Goal: Information Seeking & Learning: Learn about a topic

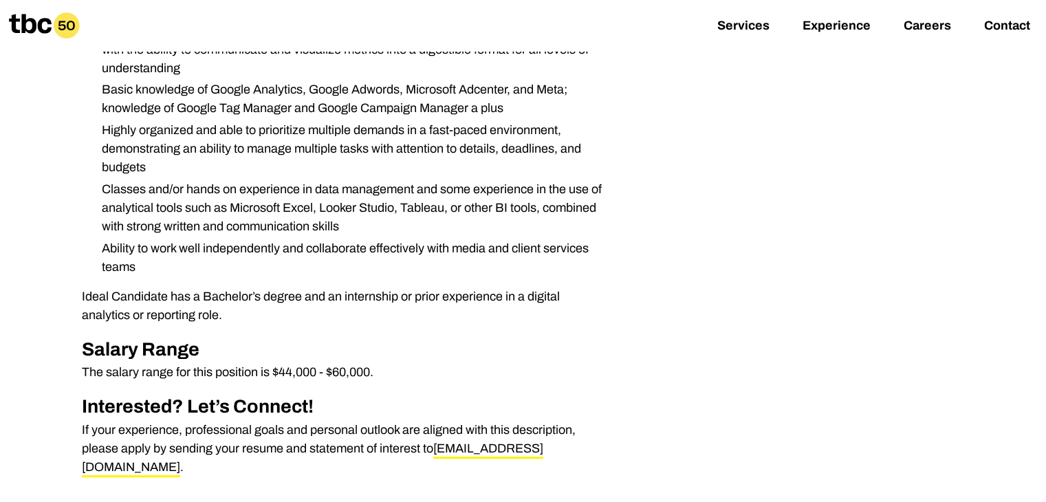
scroll to position [676, 0]
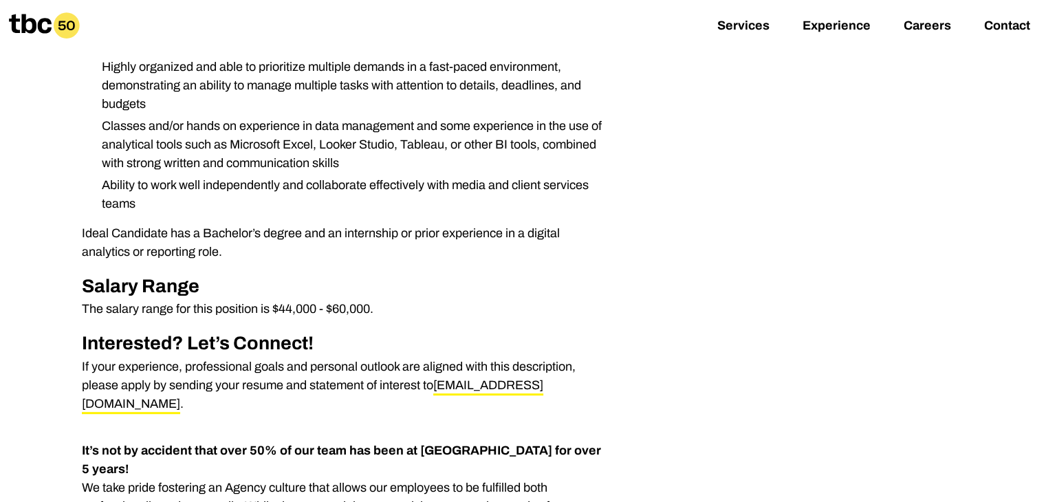
drag, startPoint x: 557, startPoint y: 385, endPoint x: 586, endPoint y: 385, distance: 28.9
click at [586, 385] on p "If your experience, professional goals and personal outlook are aligned with th…" at bounding box center [346, 385] width 528 height 56
drag, startPoint x: 434, startPoint y: 384, endPoint x: 533, endPoint y: 386, distance: 98.3
click at [533, 386] on p "If your experience, professional goals and personal outlook are aligned with th…" at bounding box center [346, 385] width 528 height 56
click at [609, 424] on hr at bounding box center [346, 429] width 528 height 11
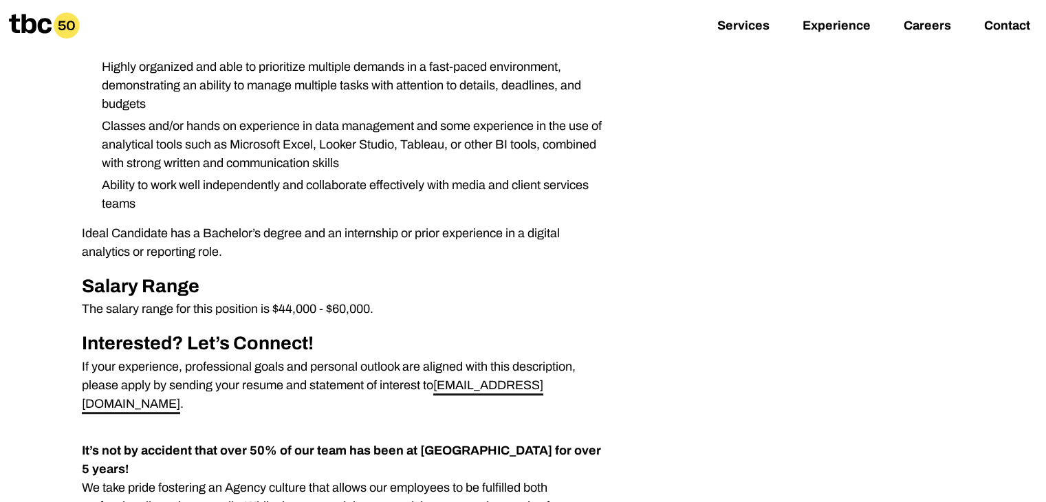
click at [519, 385] on link "[EMAIL_ADDRESS][DOMAIN_NAME]" at bounding box center [312, 396] width 461 height 36
drag, startPoint x: 434, startPoint y: 385, endPoint x: 463, endPoint y: 386, distance: 28.2
click at [463, 386] on p "If your experience, professional goals and personal outlook are aligned with th…" at bounding box center [346, 385] width 528 height 56
drag, startPoint x: 436, startPoint y: 383, endPoint x: 546, endPoint y: 386, distance: 110.0
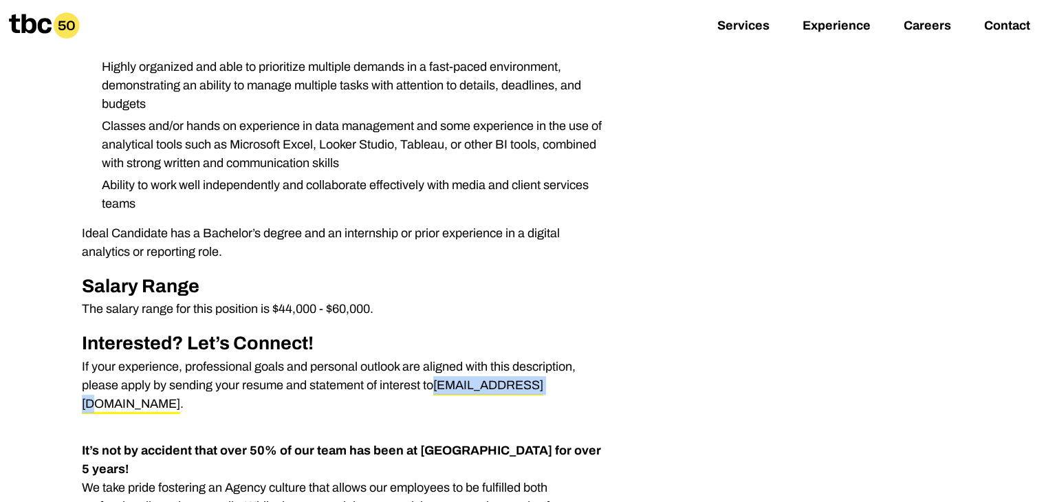
click at [546, 386] on p "If your experience, professional goals and personal outlook are aligned with th…" at bounding box center [346, 385] width 528 height 56
copy link "[EMAIL_ADDRESS][DOMAIN_NAME]"
click at [470, 102] on li "Highly organized and able to prioritize multiple demands in a fast-paced enviro…" at bounding box center [350, 86] width 519 height 56
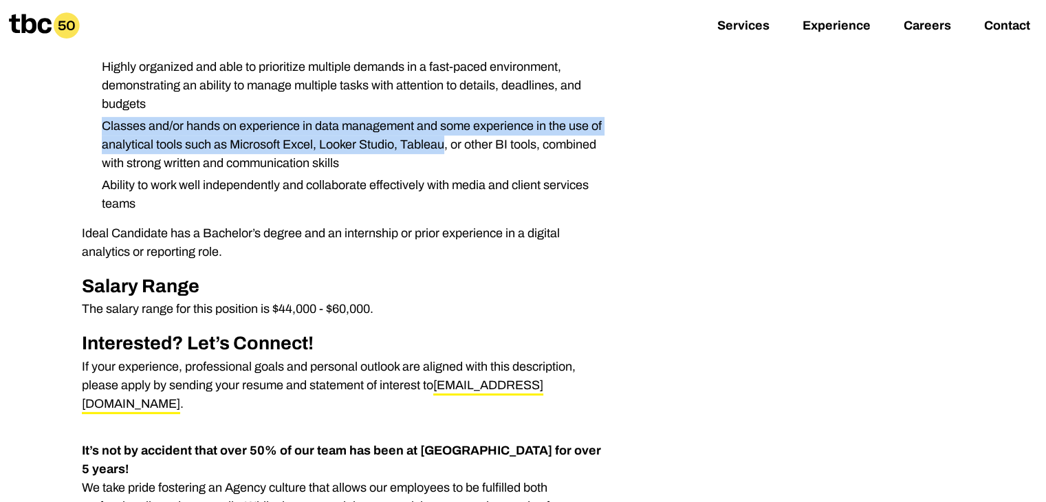
drag, startPoint x: 470, startPoint y: 102, endPoint x: 377, endPoint y: 124, distance: 96.0
click at [377, 124] on ul "Managing and compiling media campaign data from various campaign platforms whil…" at bounding box center [346, 8] width 528 height 410
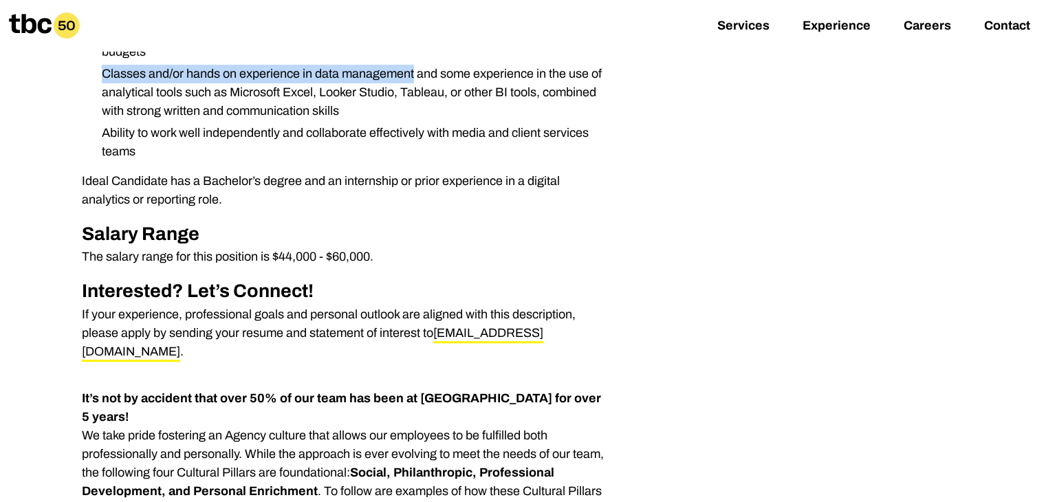
scroll to position [730, 0]
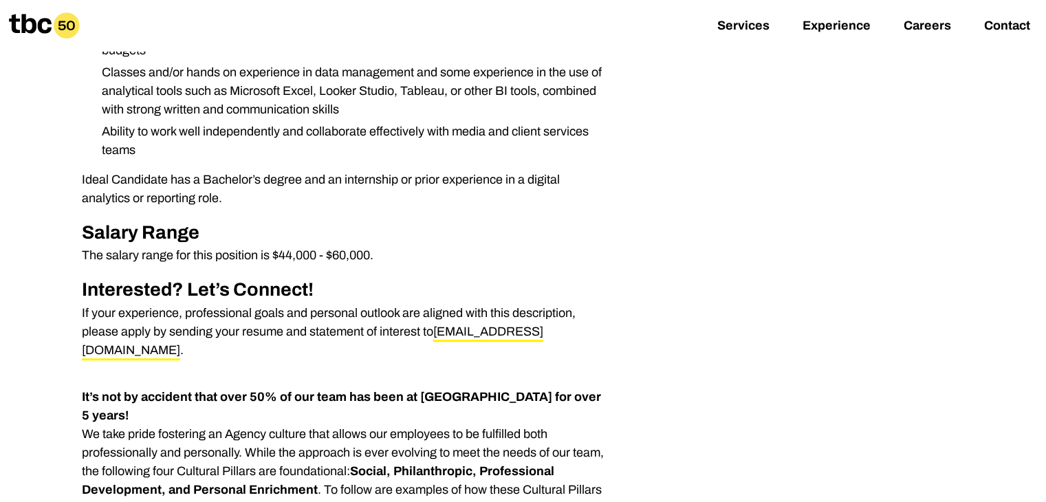
click at [399, 302] on h2 "Interested? Let’s Connect!" at bounding box center [346, 290] width 528 height 28
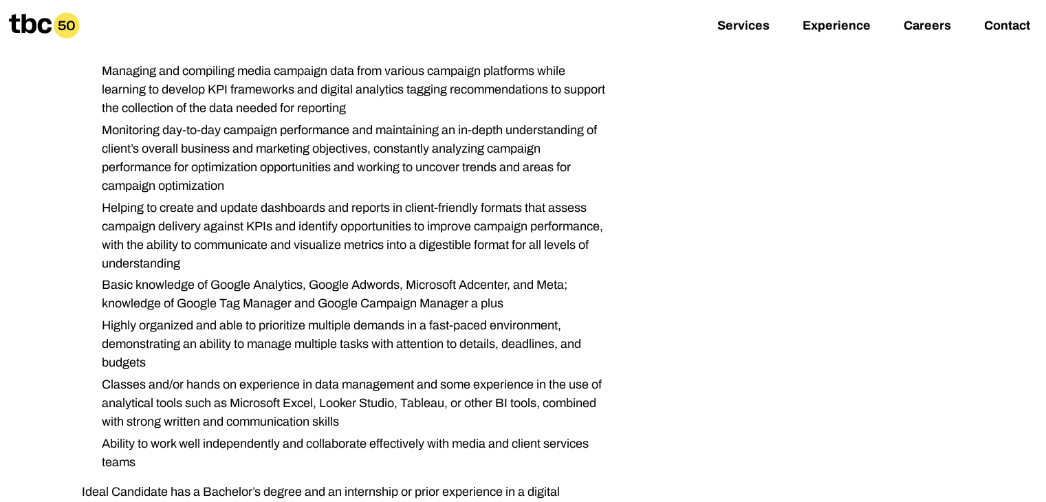
scroll to position [417, 0]
drag, startPoint x: 866, startPoint y: 180, endPoint x: 866, endPoint y: 190, distance: 10.3
click at [920, 32] on link "Careers" at bounding box center [926, 27] width 47 height 16
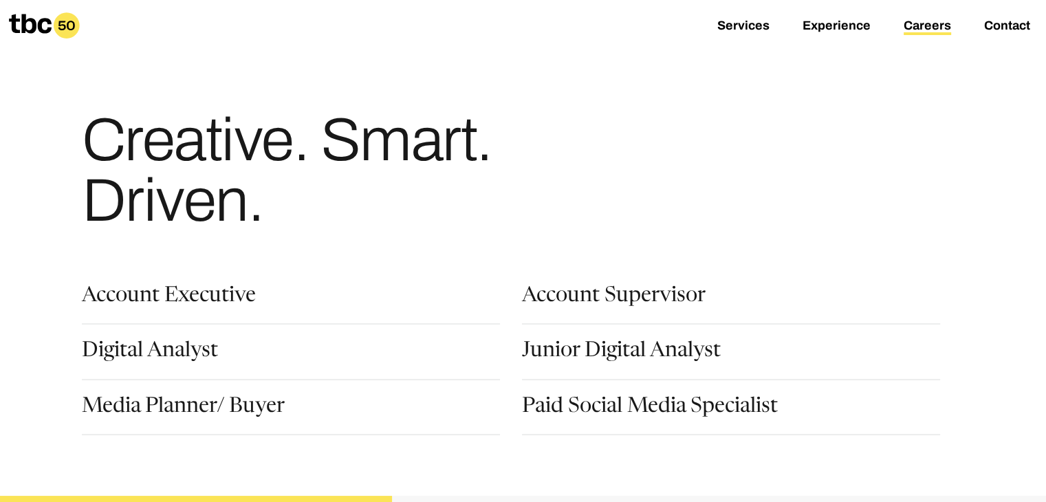
scroll to position [52, 0]
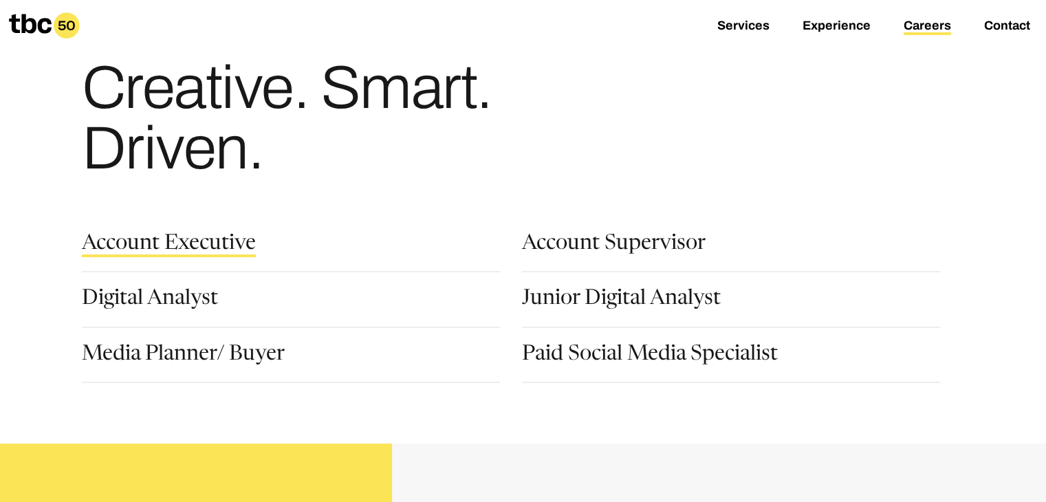
click at [191, 234] on link "Account Executive" at bounding box center [169, 245] width 174 height 23
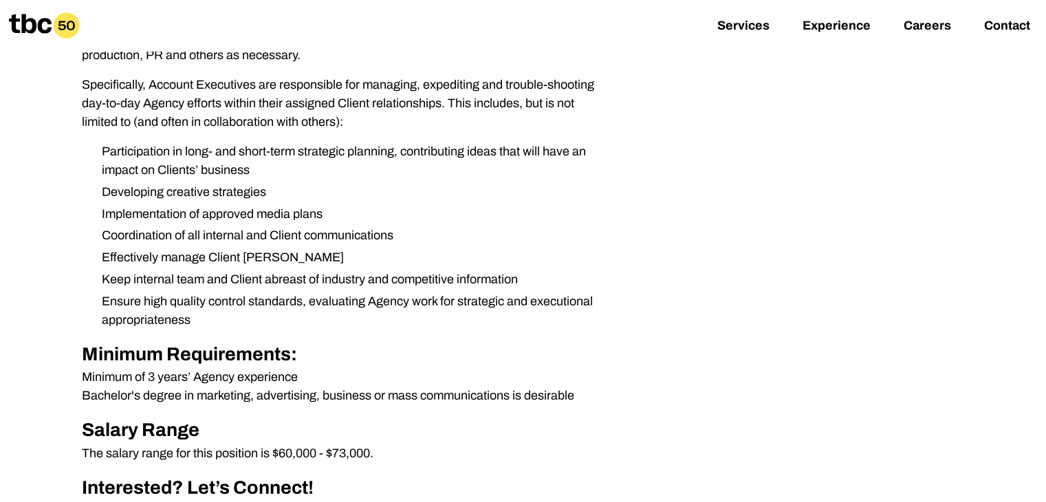
scroll to position [685, 0]
